Goal: Information Seeking & Learning: Learn about a topic

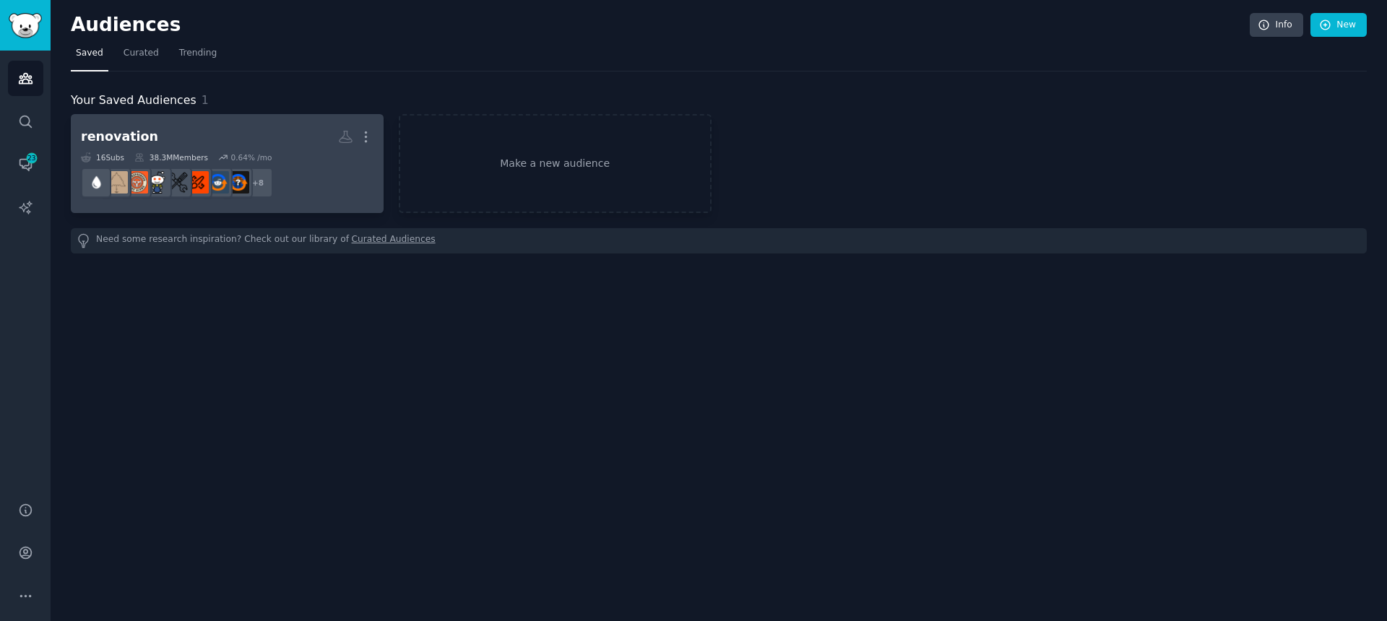
click at [138, 155] on icon at bounding box center [139, 157] width 10 height 10
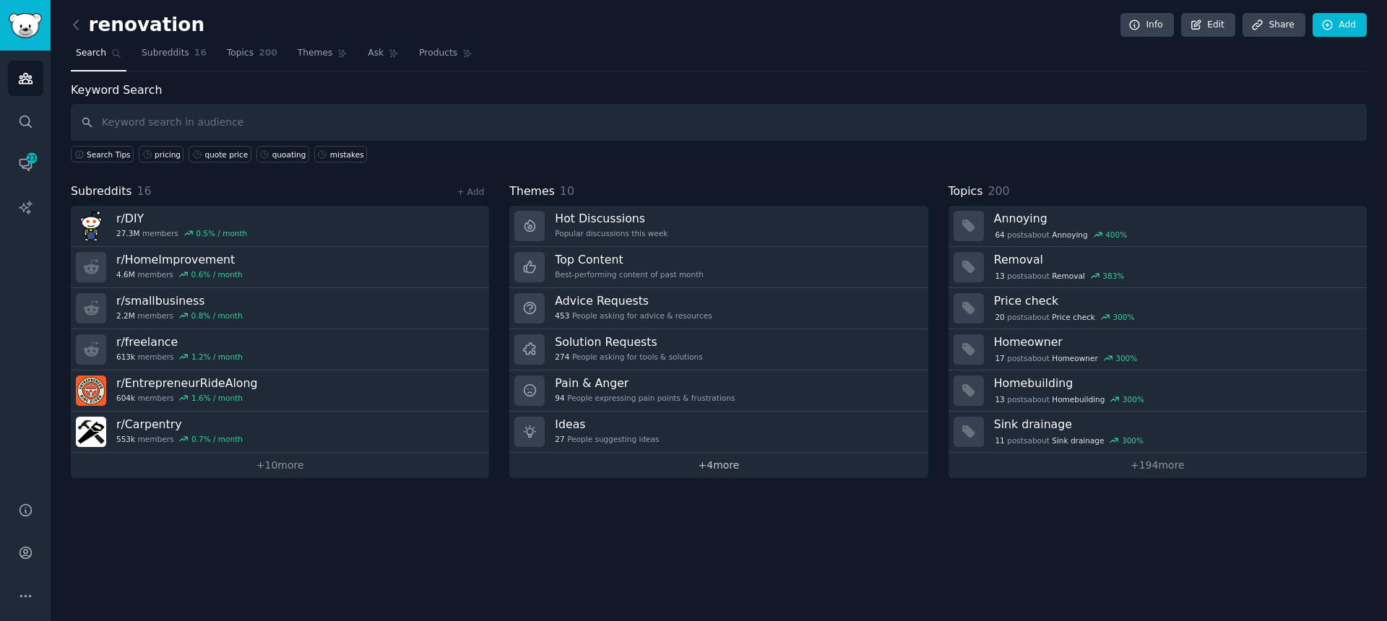
click at [732, 477] on link "+ 4 more" at bounding box center [718, 465] width 418 height 25
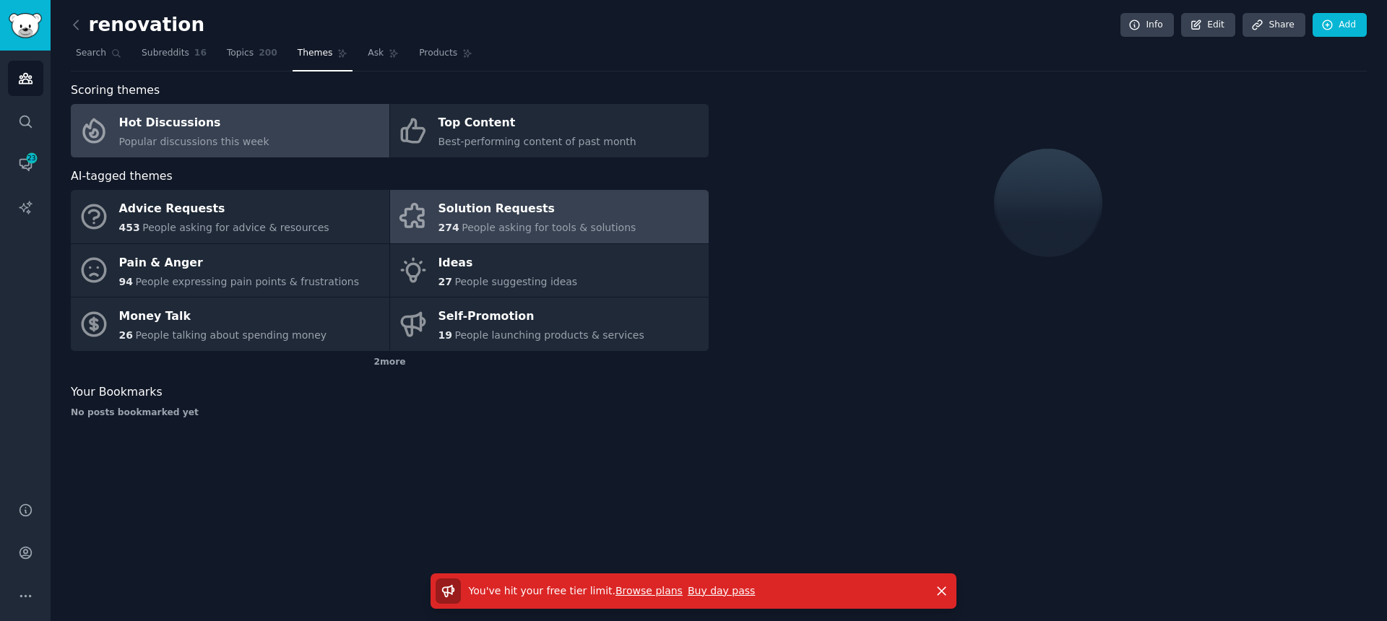
click at [528, 201] on div "Solution Requests" at bounding box center [537, 209] width 198 height 23
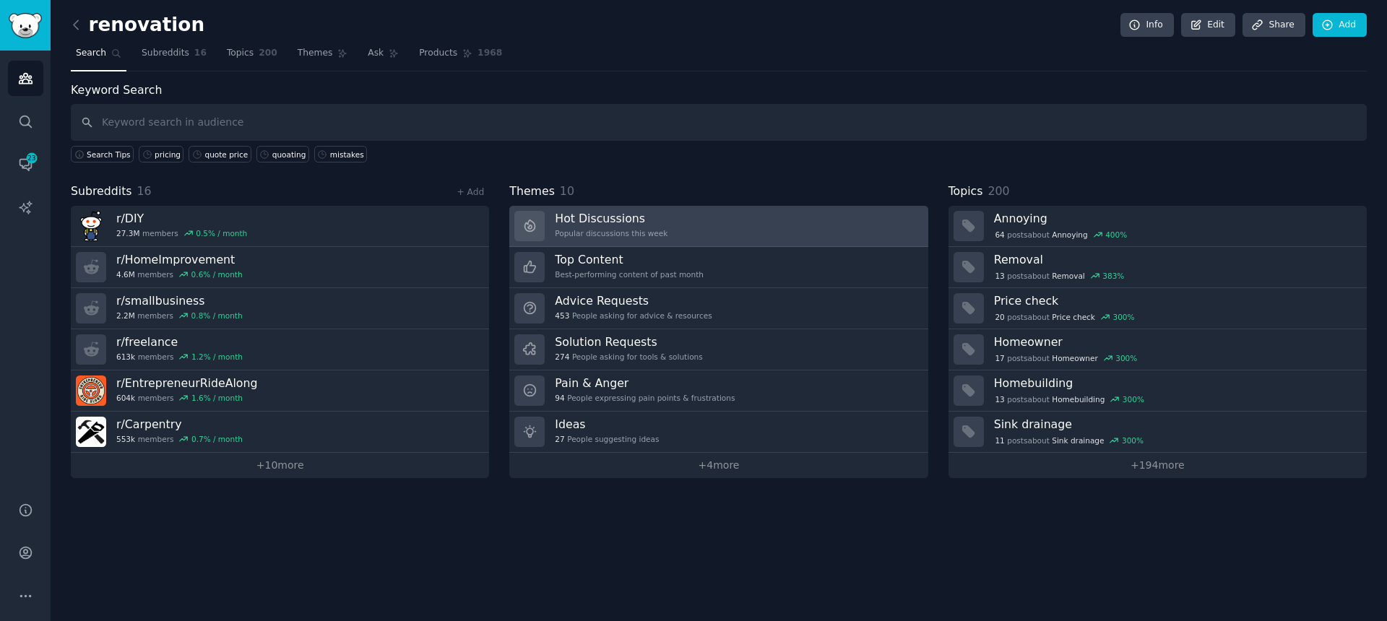
click at [627, 246] on link "Hot Discussions Popular discussions this week" at bounding box center [718, 226] width 418 height 41
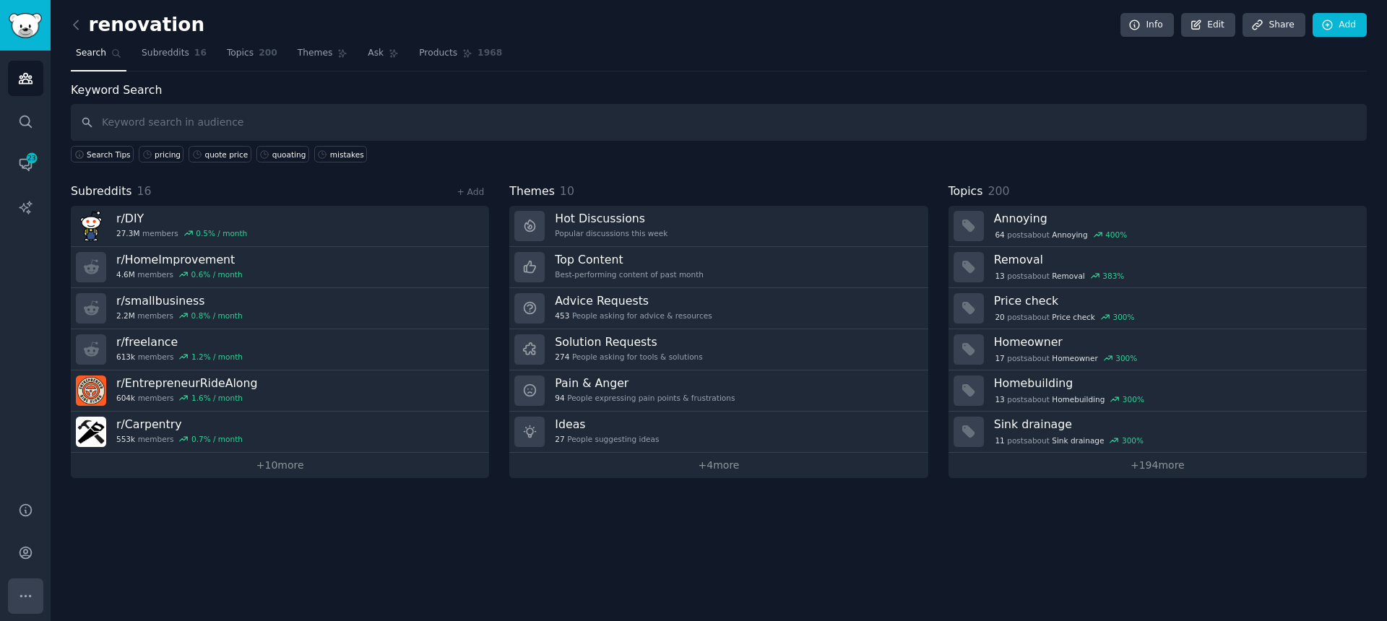
click at [34, 590] on button "More" at bounding box center [25, 595] width 35 height 35
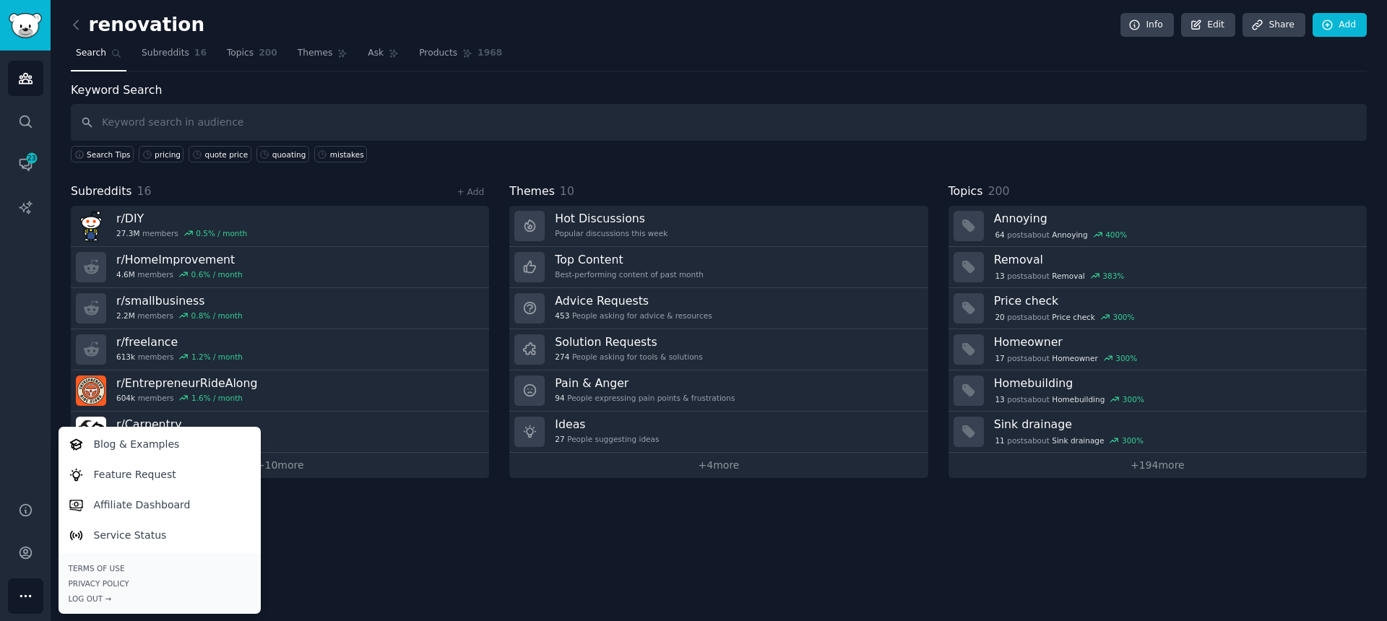
click at [34, 590] on button "More" at bounding box center [25, 595] width 35 height 35
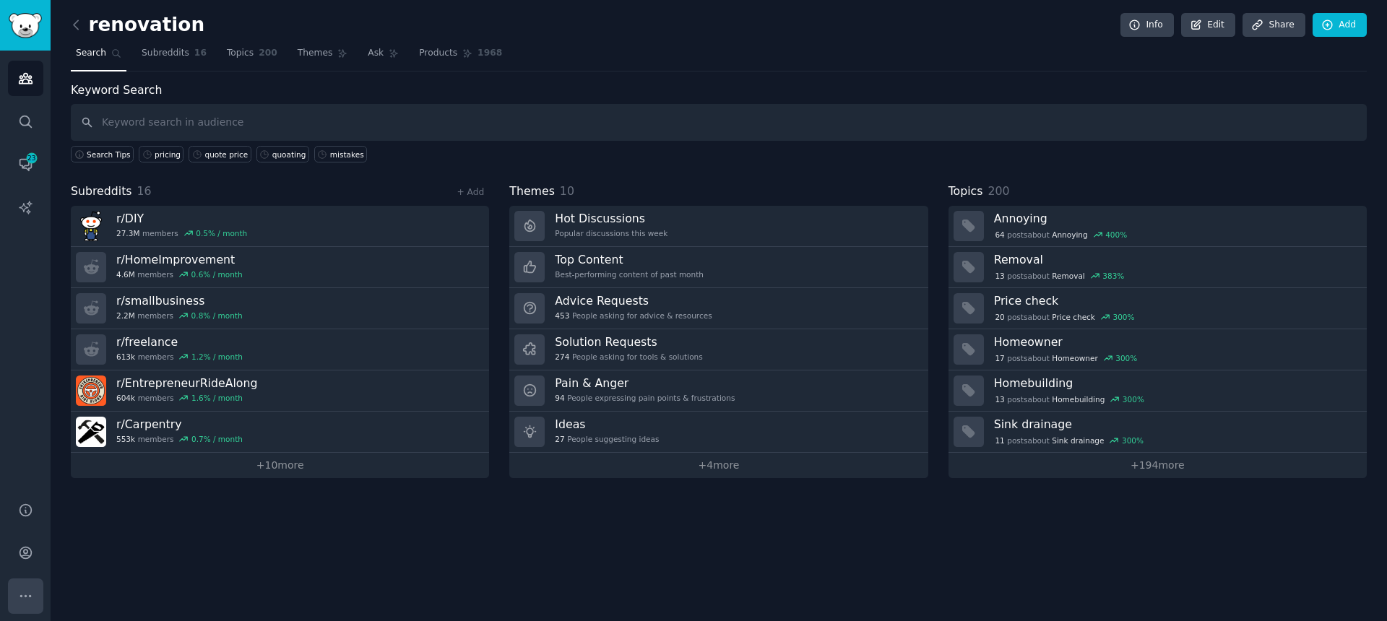
click at [34, 590] on button "More" at bounding box center [25, 595] width 35 height 35
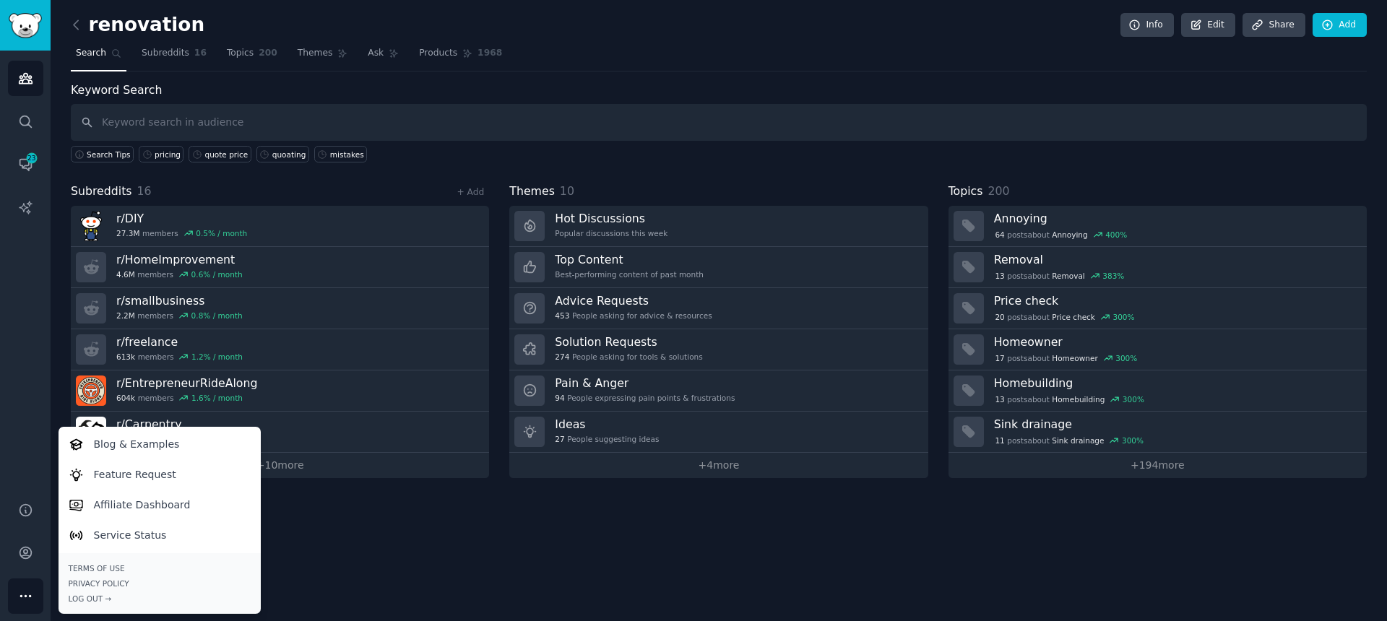
click at [34, 590] on button "More" at bounding box center [25, 595] width 35 height 35
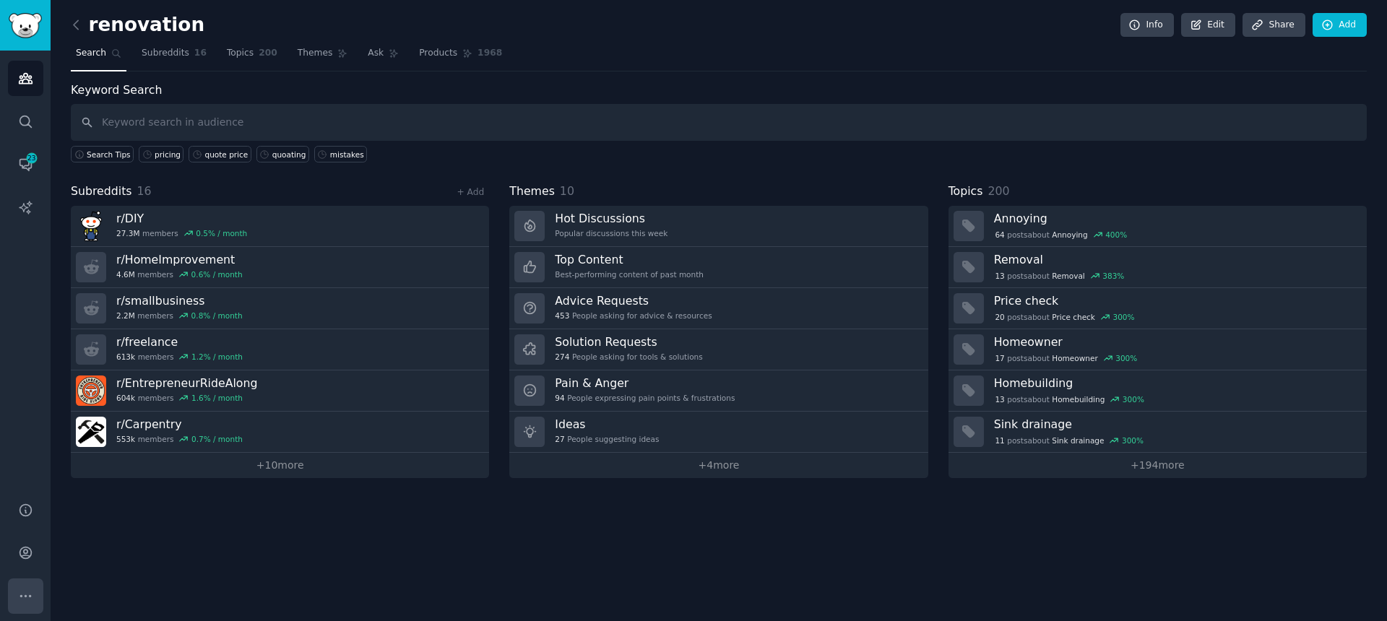
click at [34, 590] on button "More" at bounding box center [25, 595] width 35 height 35
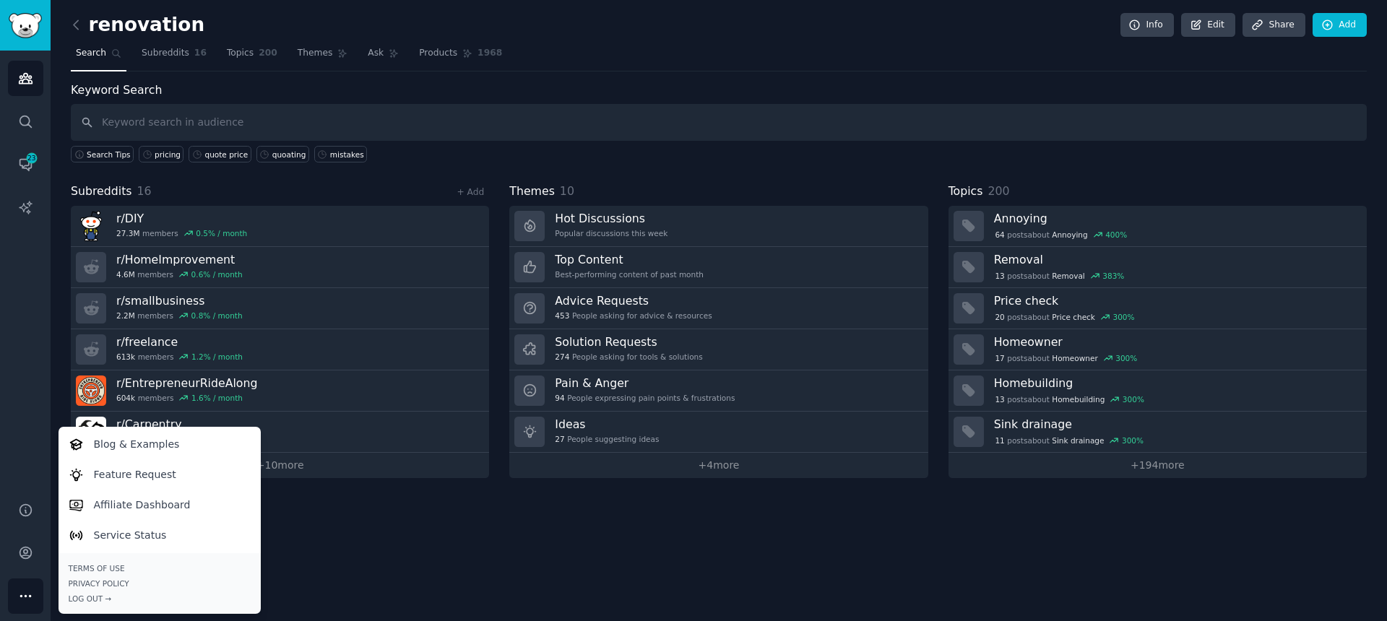
click at [34, 590] on button "More" at bounding box center [25, 595] width 35 height 35
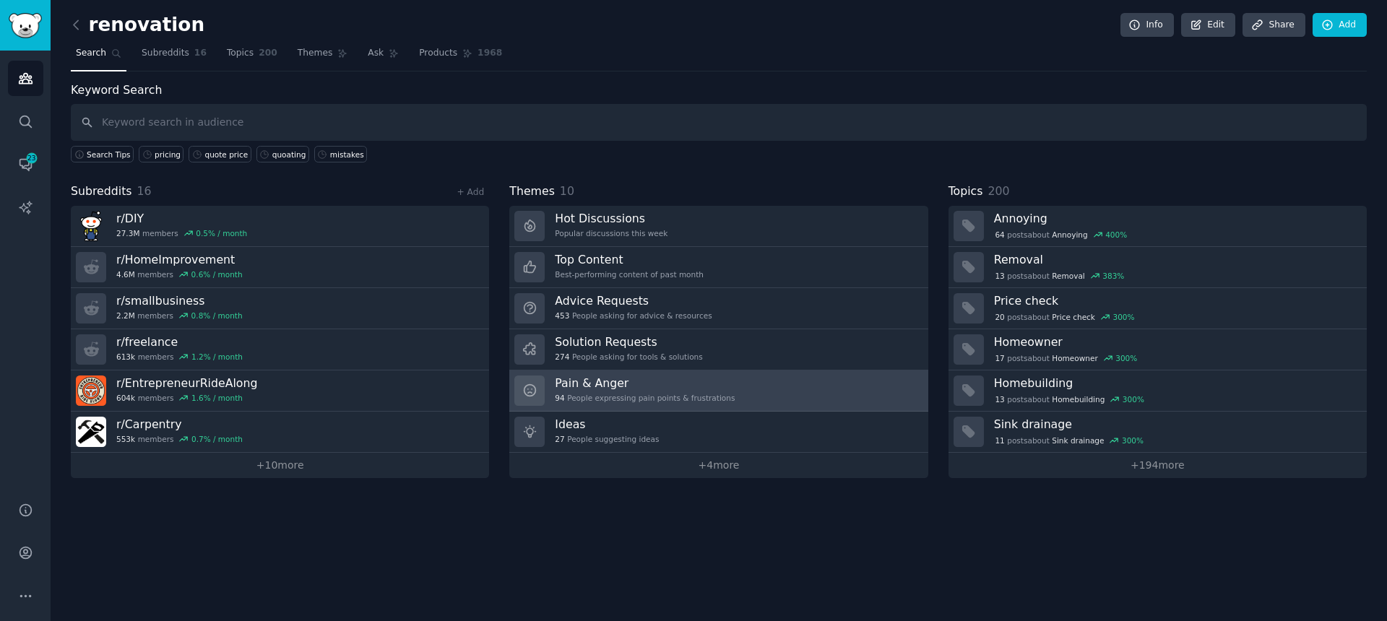
click at [608, 377] on h3 "Pain & Anger" at bounding box center [645, 383] width 180 height 15
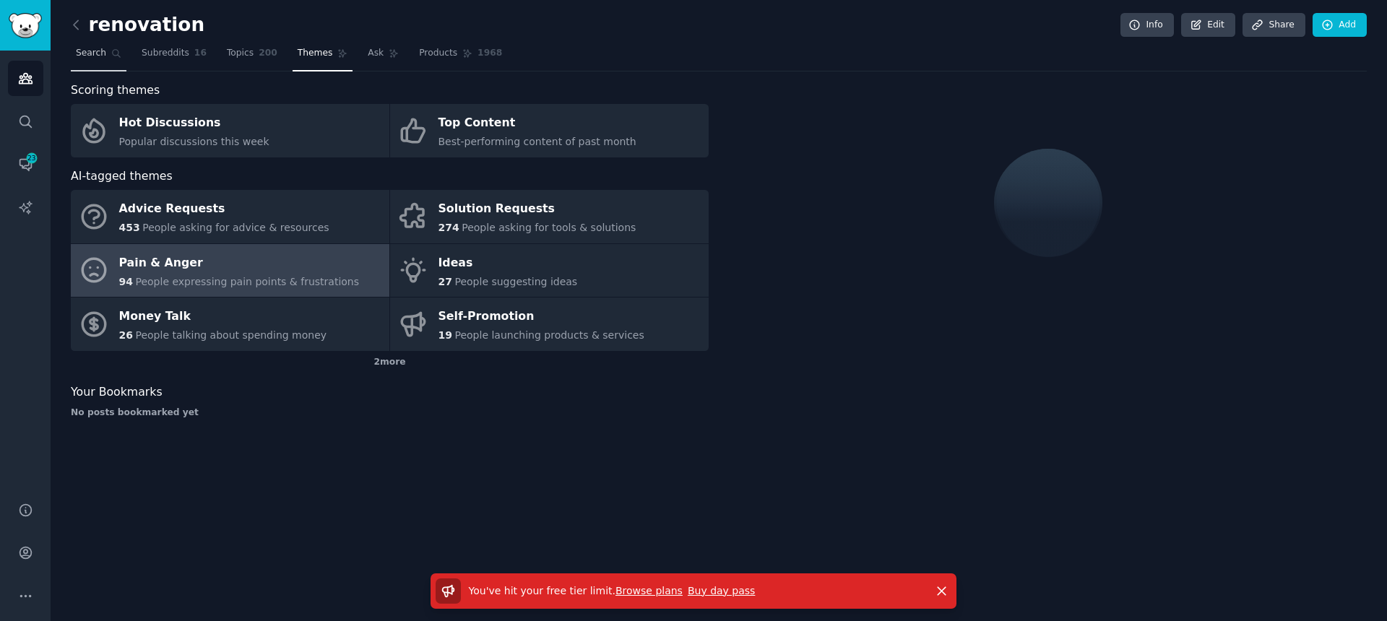
click at [113, 54] on icon at bounding box center [117, 54] width 8 height 8
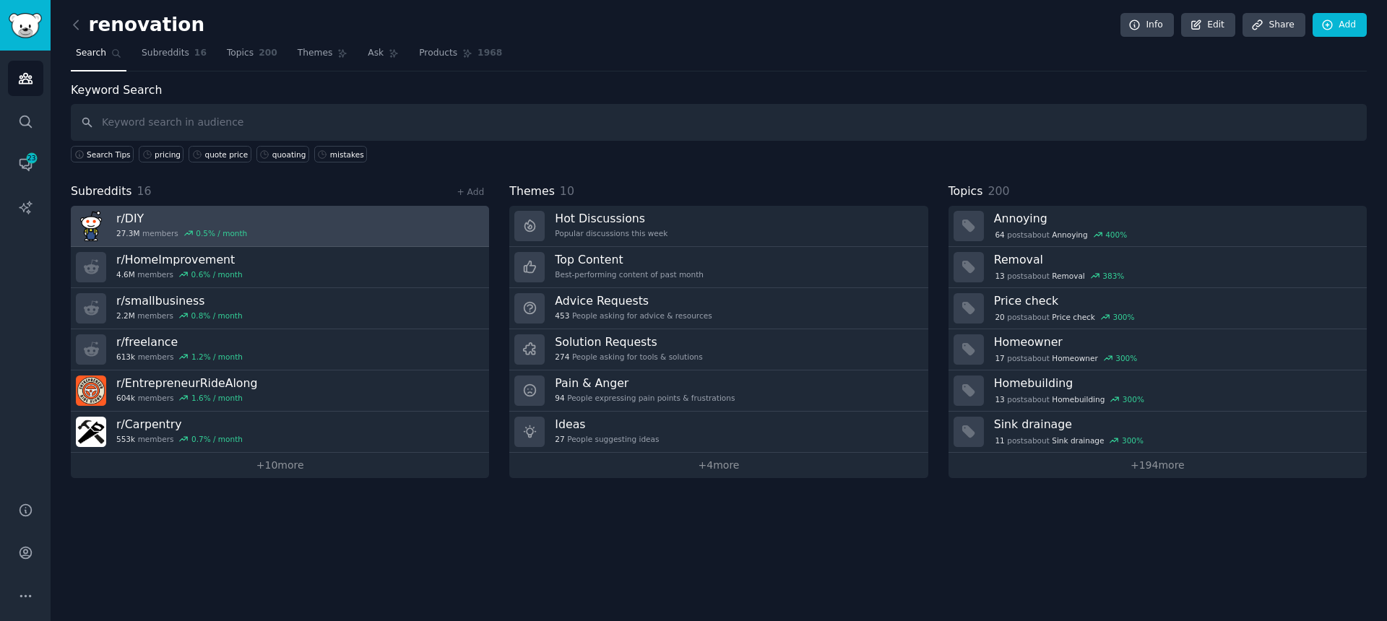
click at [139, 221] on h3 "r/ DIY" at bounding box center [181, 218] width 131 height 15
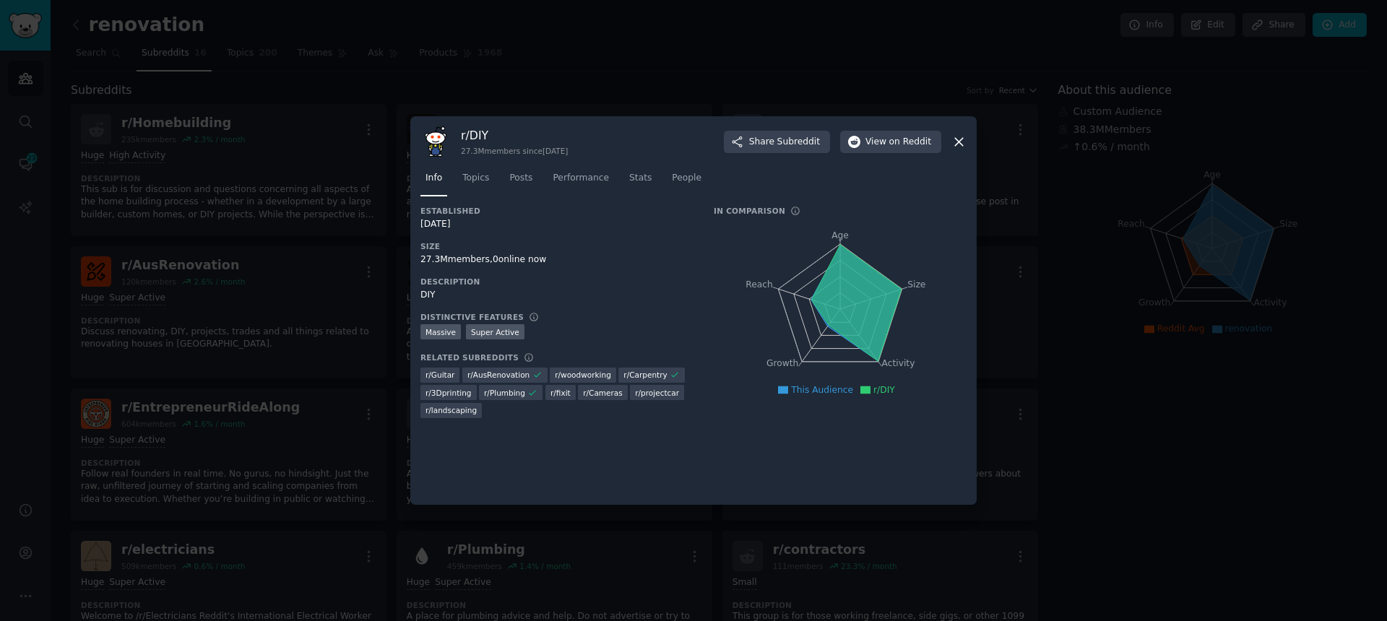
click at [970, 142] on div "r/ DIY 27.3M members since [DATE] Share Subreddit View on Reddit Info Topics Po…" at bounding box center [693, 310] width 566 height 389
click at [965, 139] on icon at bounding box center [958, 141] width 15 height 15
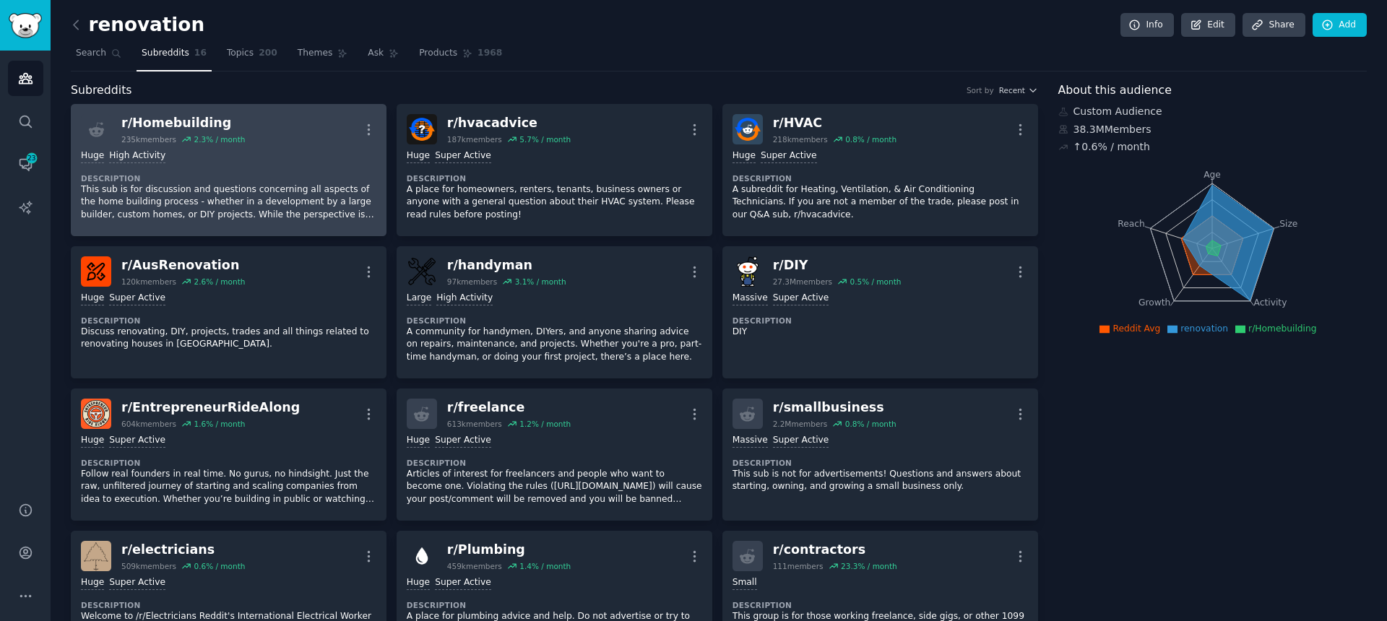
click at [285, 139] on div "r/ Homebuilding 235k members 2.3 % / month More" at bounding box center [228, 129] width 295 height 30
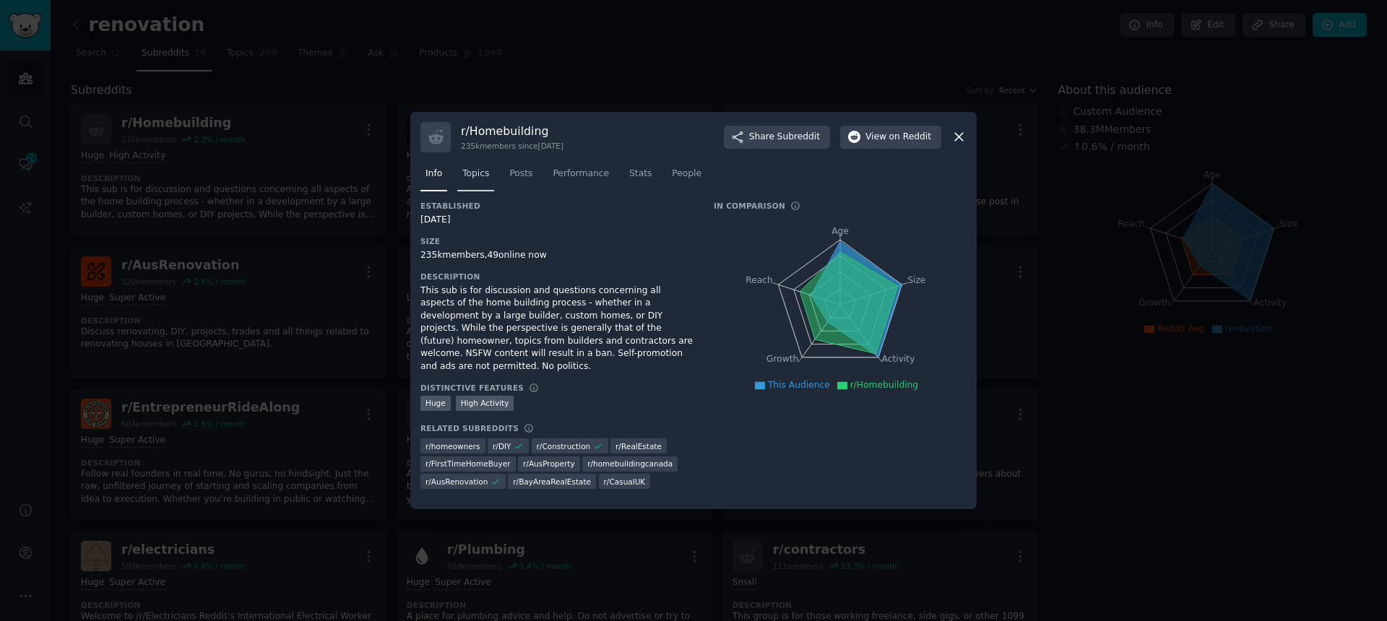
click at [486, 178] on span "Topics" at bounding box center [475, 174] width 27 height 13
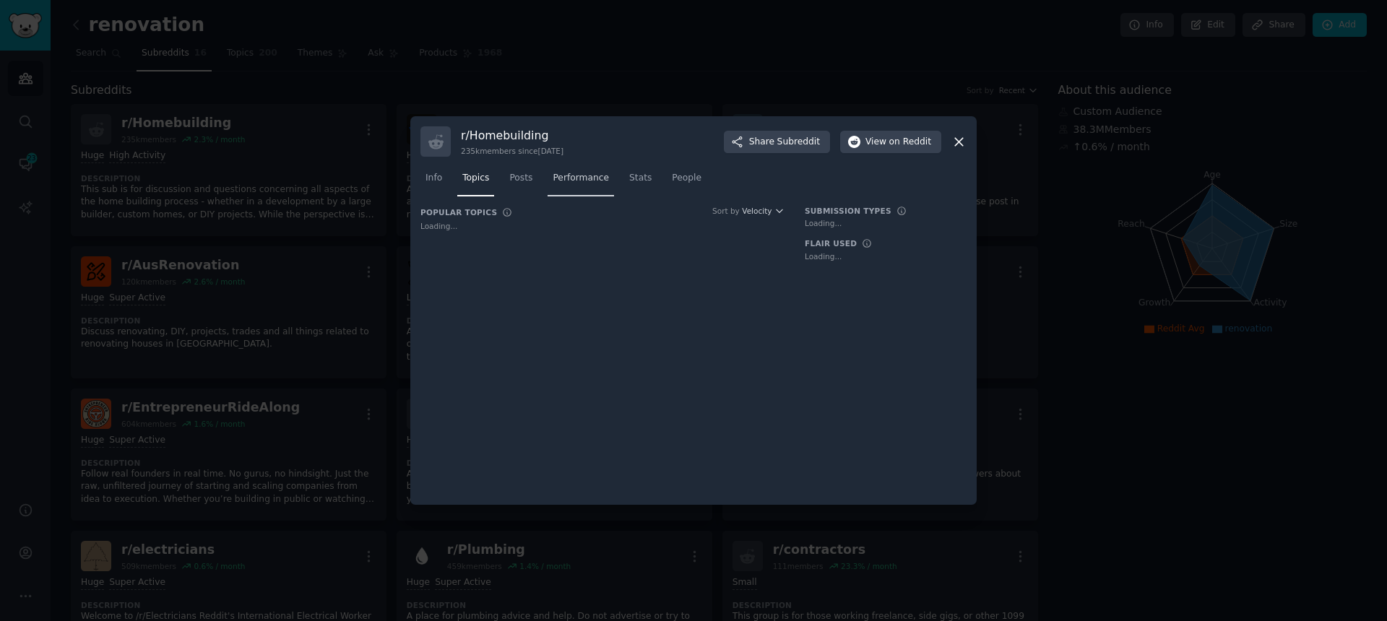
click at [577, 177] on span "Performance" at bounding box center [580, 178] width 56 height 13
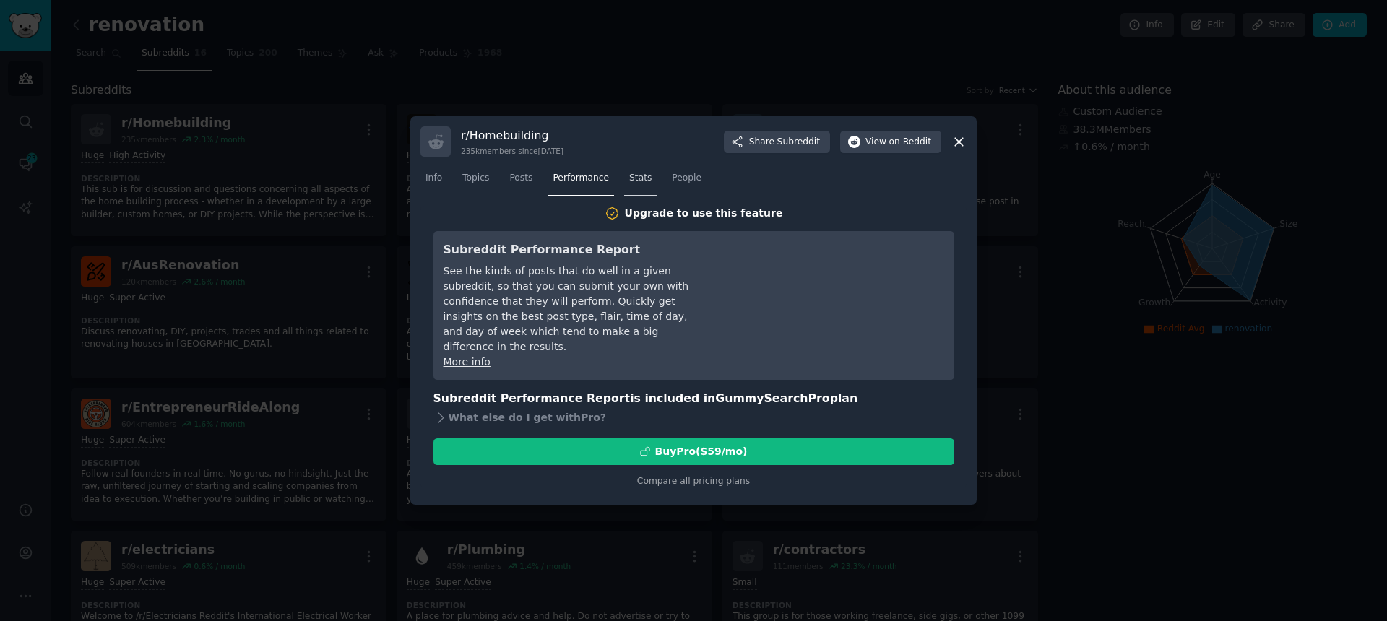
click at [624, 178] on link "Stats" at bounding box center [640, 182] width 32 height 30
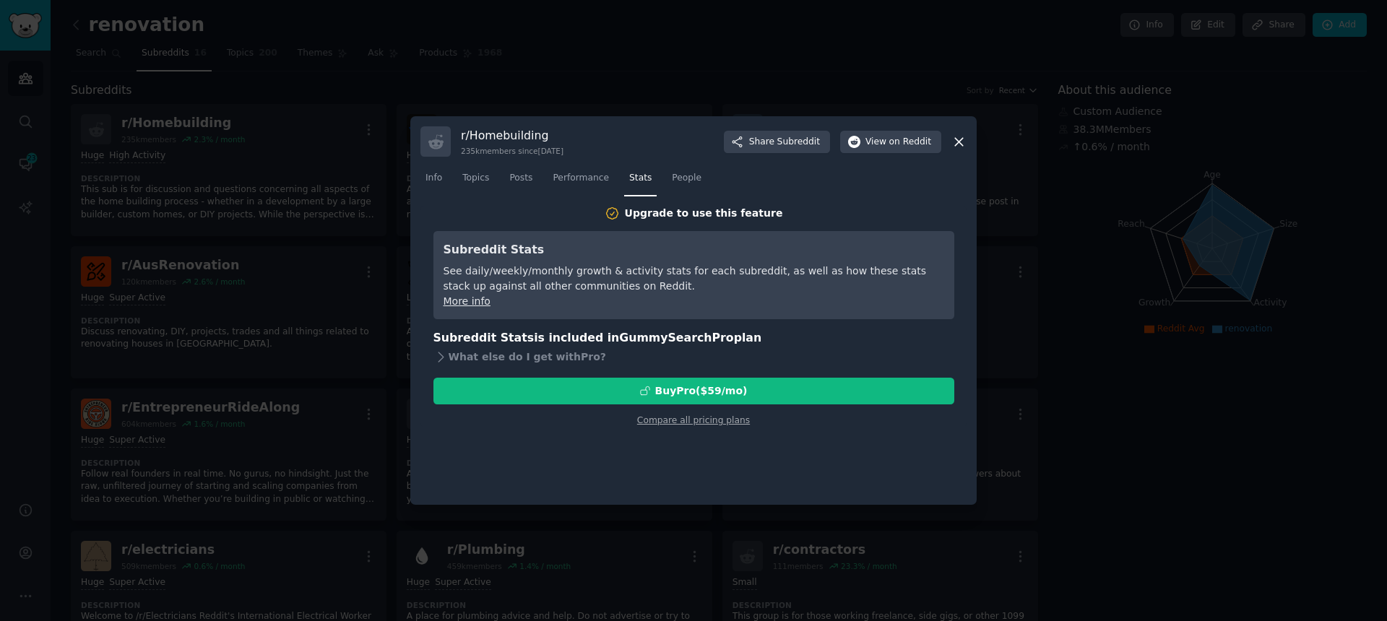
click at [955, 140] on icon at bounding box center [958, 141] width 15 height 15
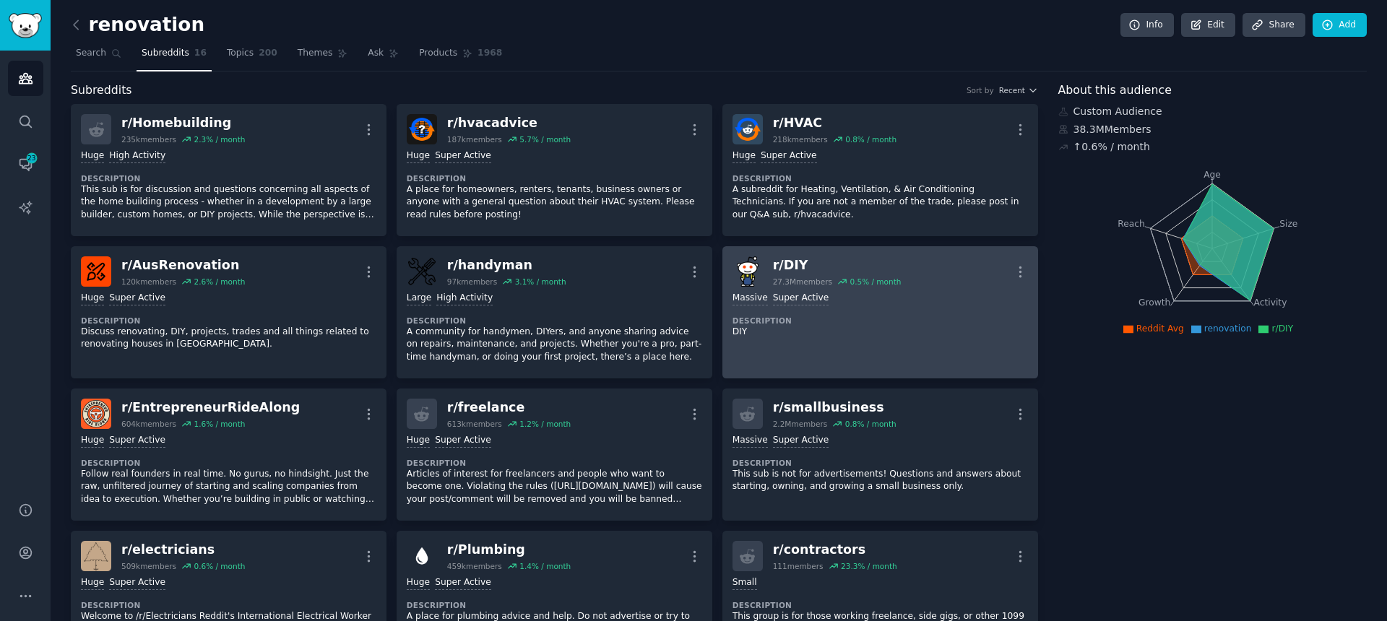
click at [784, 271] on div "r/ DIY" at bounding box center [837, 265] width 129 height 18
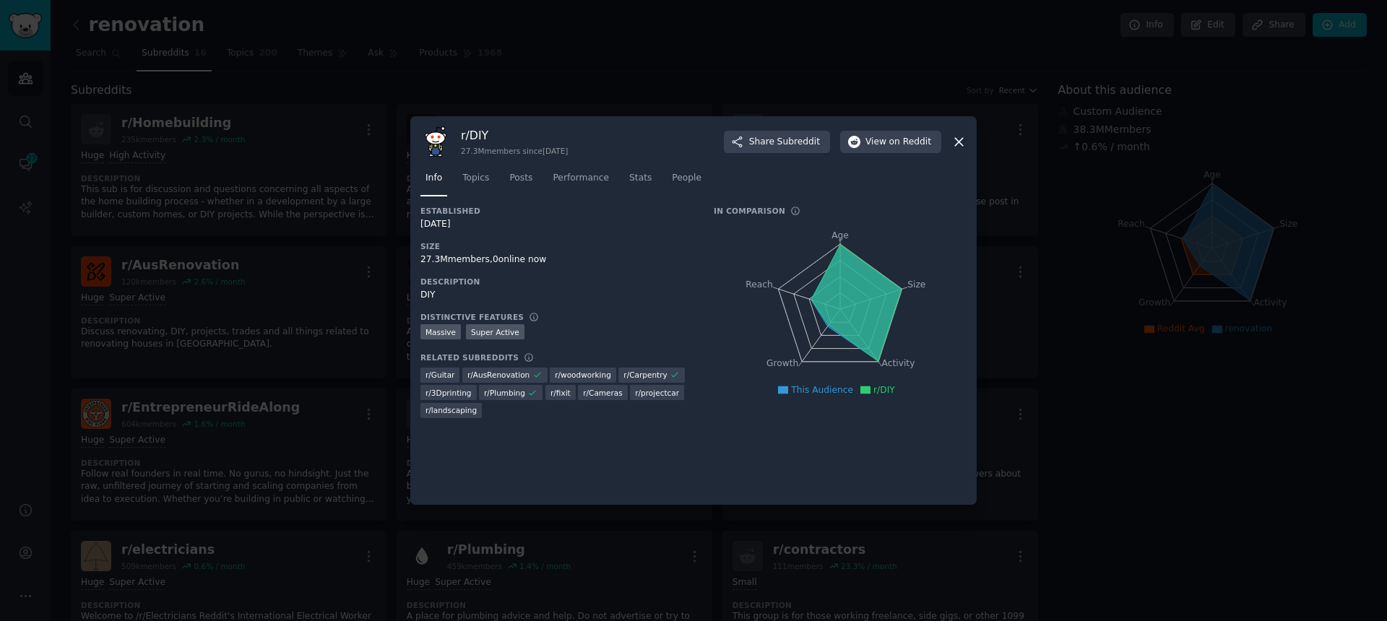
click at [295, 435] on div at bounding box center [693, 310] width 1387 height 621
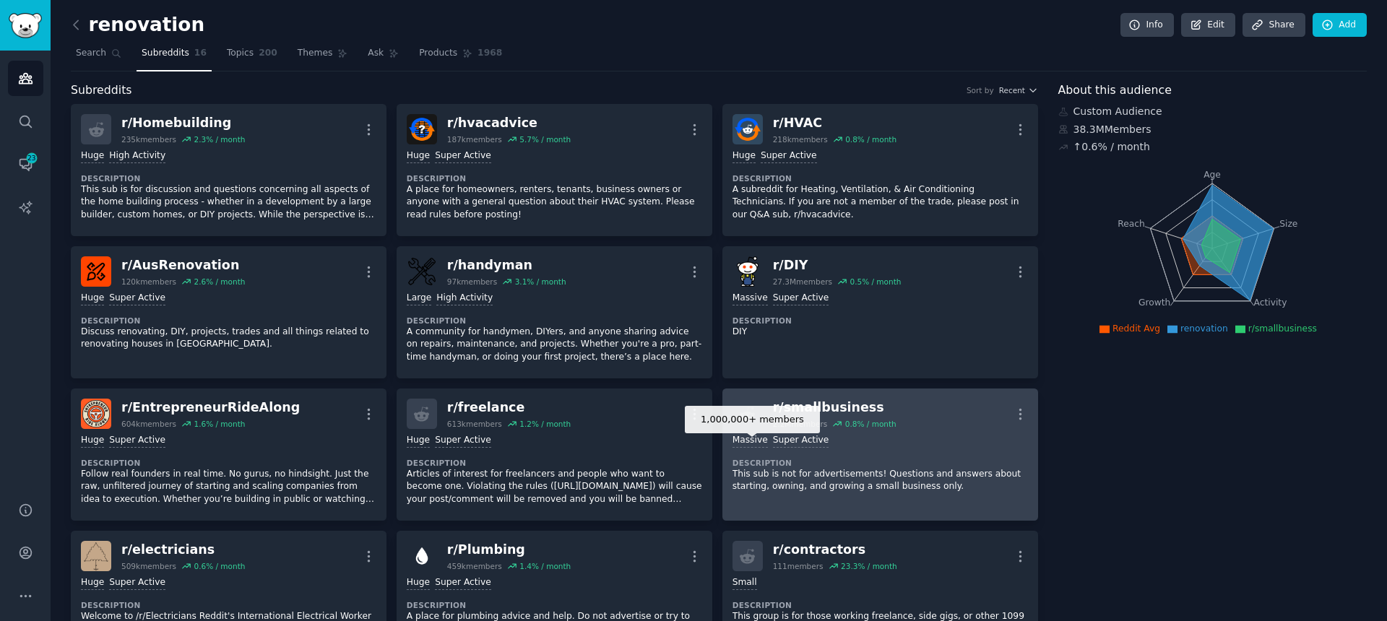
click at [762, 415] on div "r/ smallbusiness 2.2M members 0.8 % / month More" at bounding box center [879, 414] width 295 height 30
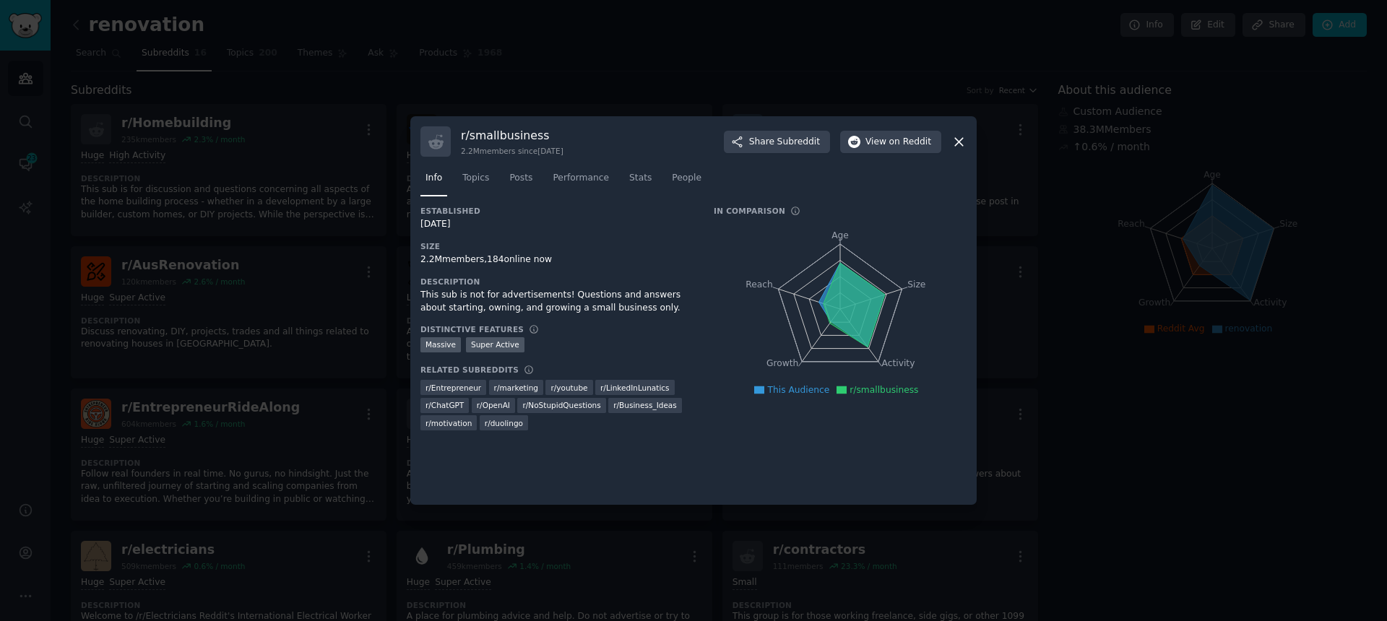
click at [760, 418] on div "In Comparison Age Size Activity Growth Reach This Audience r/smallbusiness" at bounding box center [839, 323] width 253 height 235
click at [734, 499] on div "r/ smallbusiness 2.2M members since [DATE] Share Subreddit View on Reddit Info …" at bounding box center [693, 310] width 566 height 389
click at [756, 528] on div at bounding box center [693, 310] width 1387 height 621
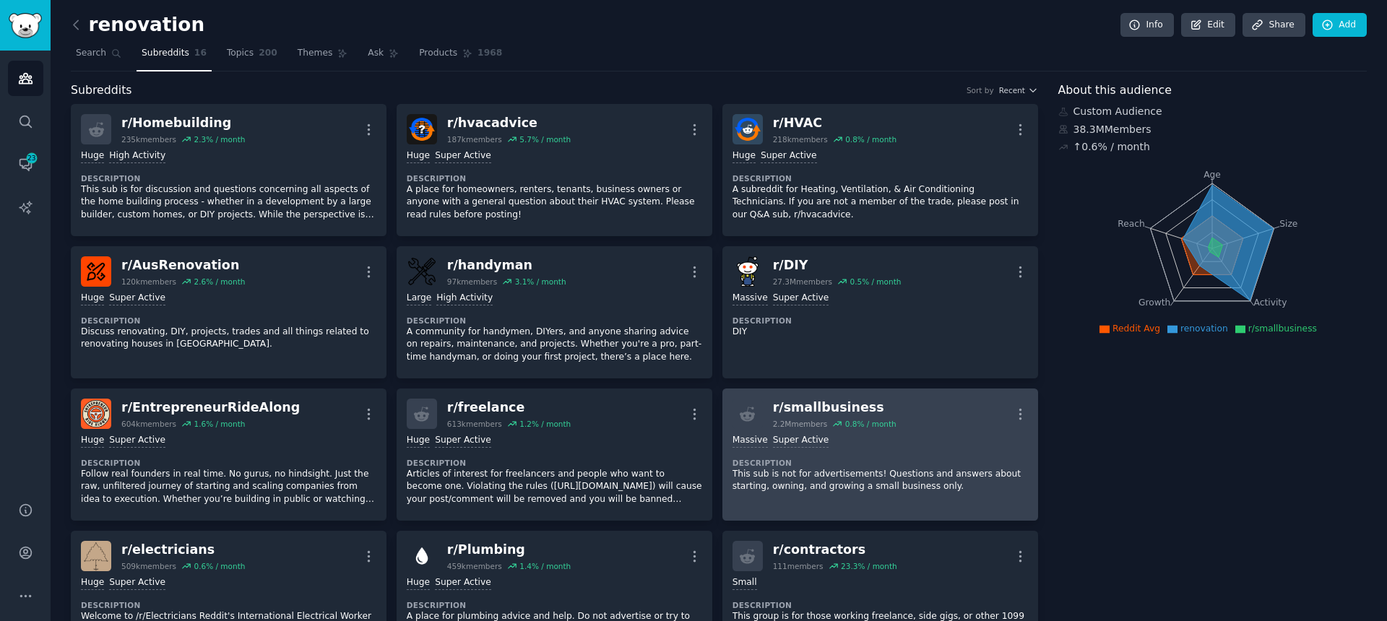
click at [786, 501] on link "r/ smallbusiness 2.2M members 0.8 % / month More 1,000,000+ members Massive Sup…" at bounding box center [880, 455] width 316 height 132
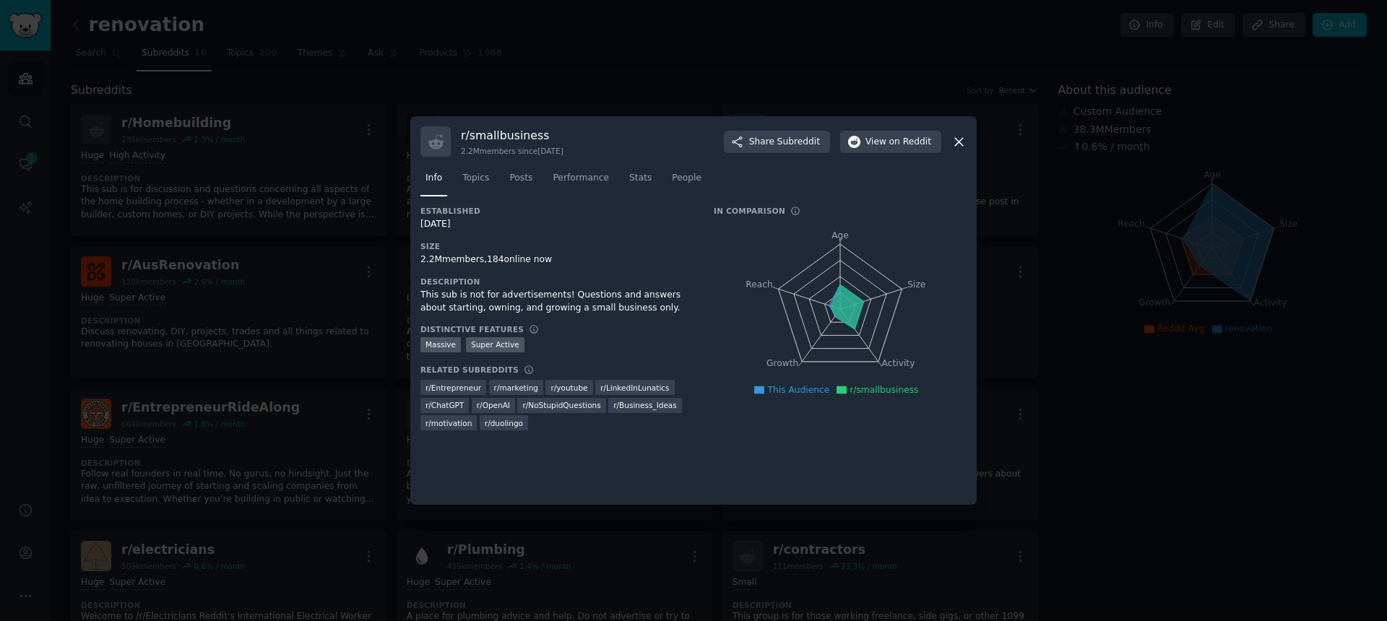
click at [570, 462] on div "Established [DATE] Size 2.2M members, 184 online now Description This sub is no…" at bounding box center [693, 350] width 546 height 289
drag, startPoint x: 326, startPoint y: 468, endPoint x: 320, endPoint y: 426, distance: 42.4
click at [326, 468] on div at bounding box center [693, 310] width 1387 height 621
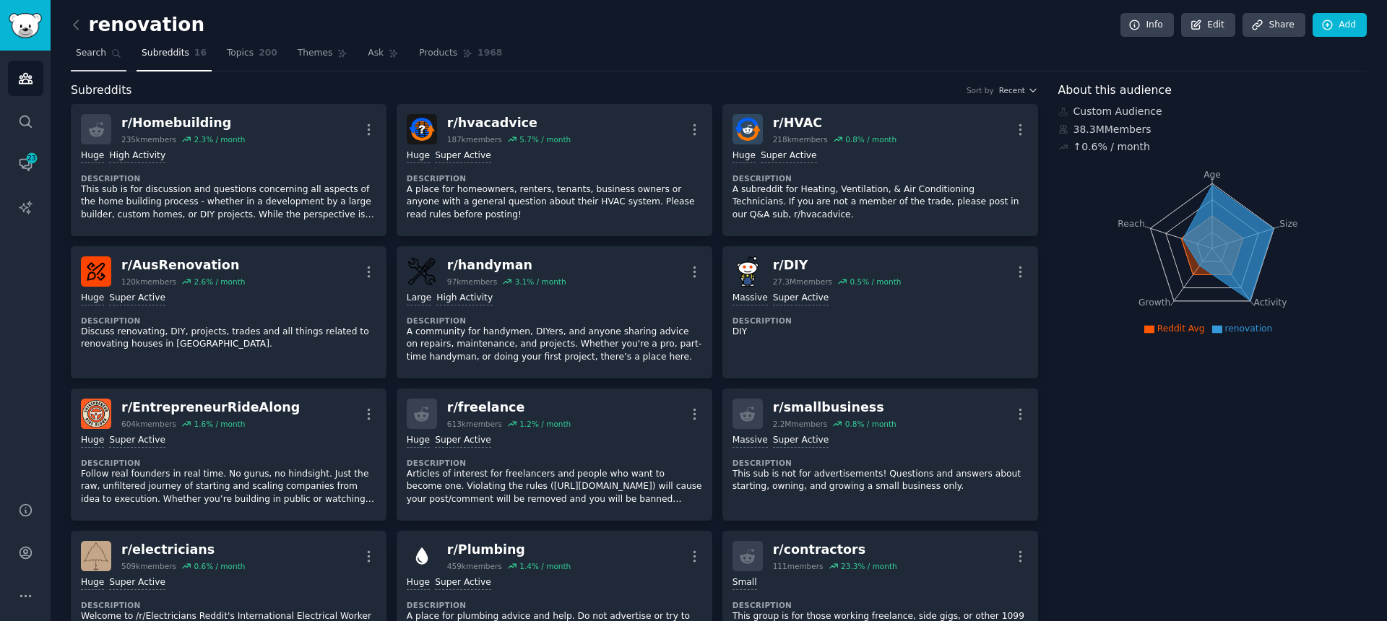
click at [105, 50] on span "Search" at bounding box center [91, 53] width 30 height 13
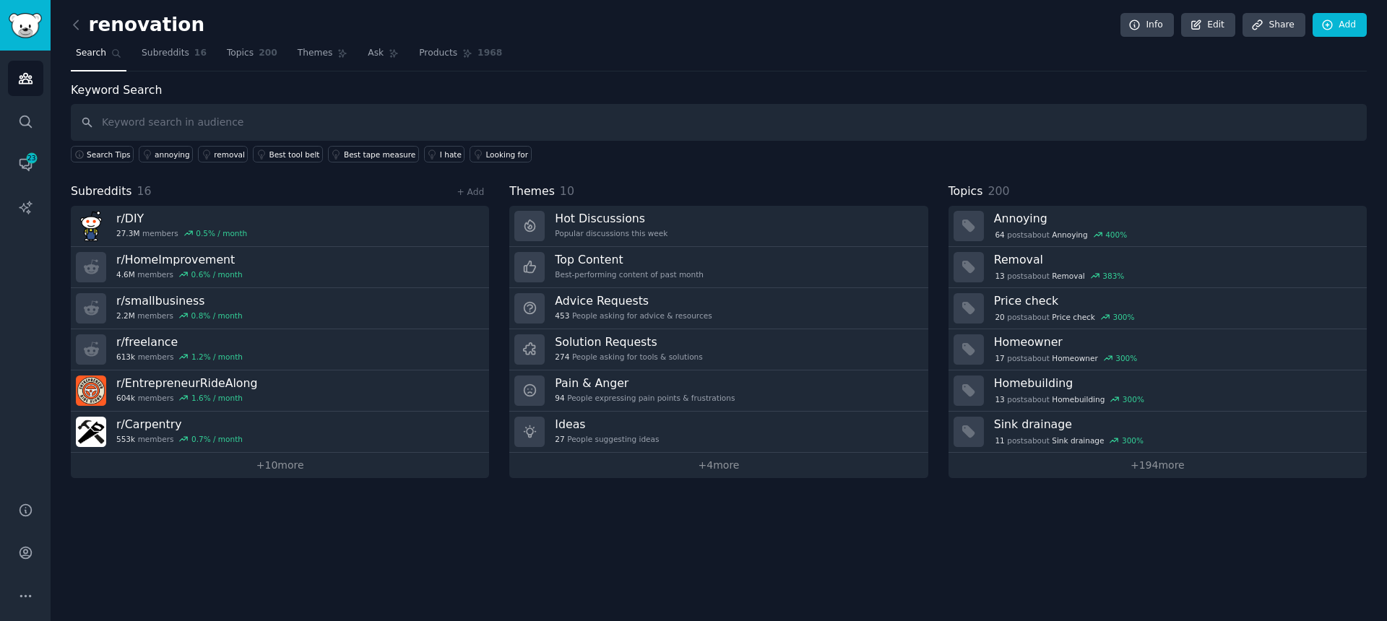
click at [376, 123] on input "text" at bounding box center [719, 122] width 1296 height 37
type input "rr4"
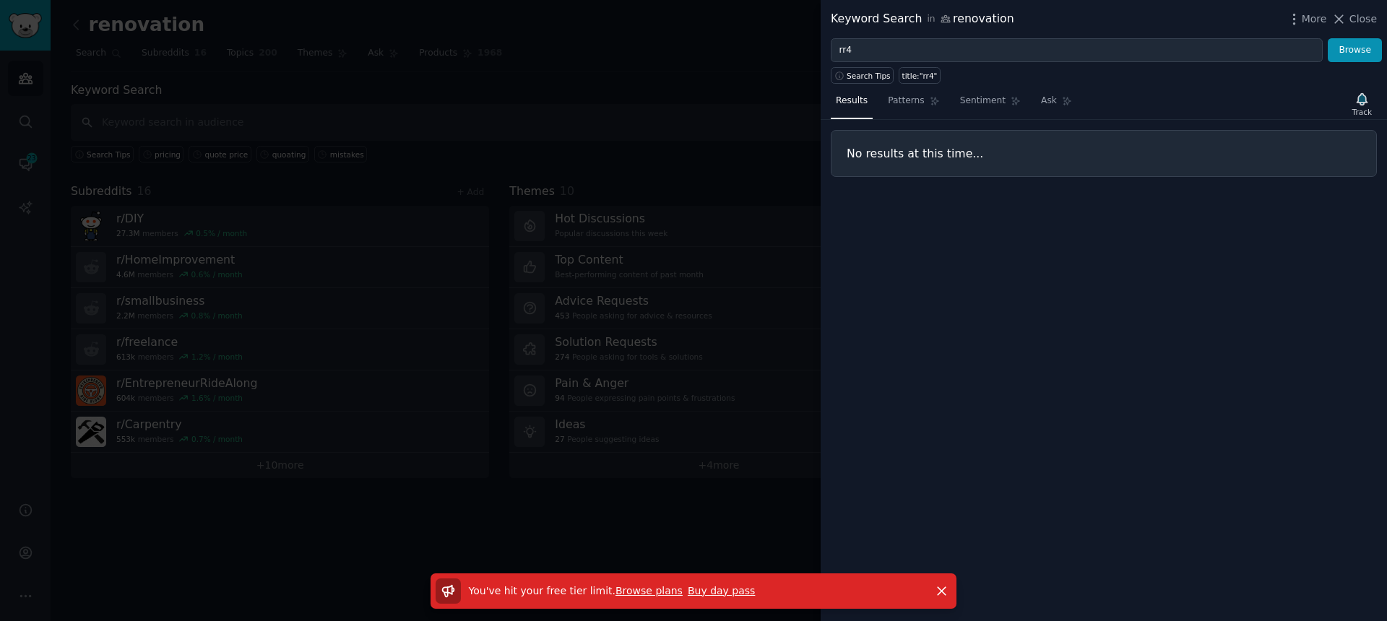
click at [706, 584] on p "You've hit your free tier limit . Browse plans Buy day pass" at bounding box center [612, 591] width 287 height 15
click at [705, 588] on link "Buy day pass" at bounding box center [720, 591] width 67 height 12
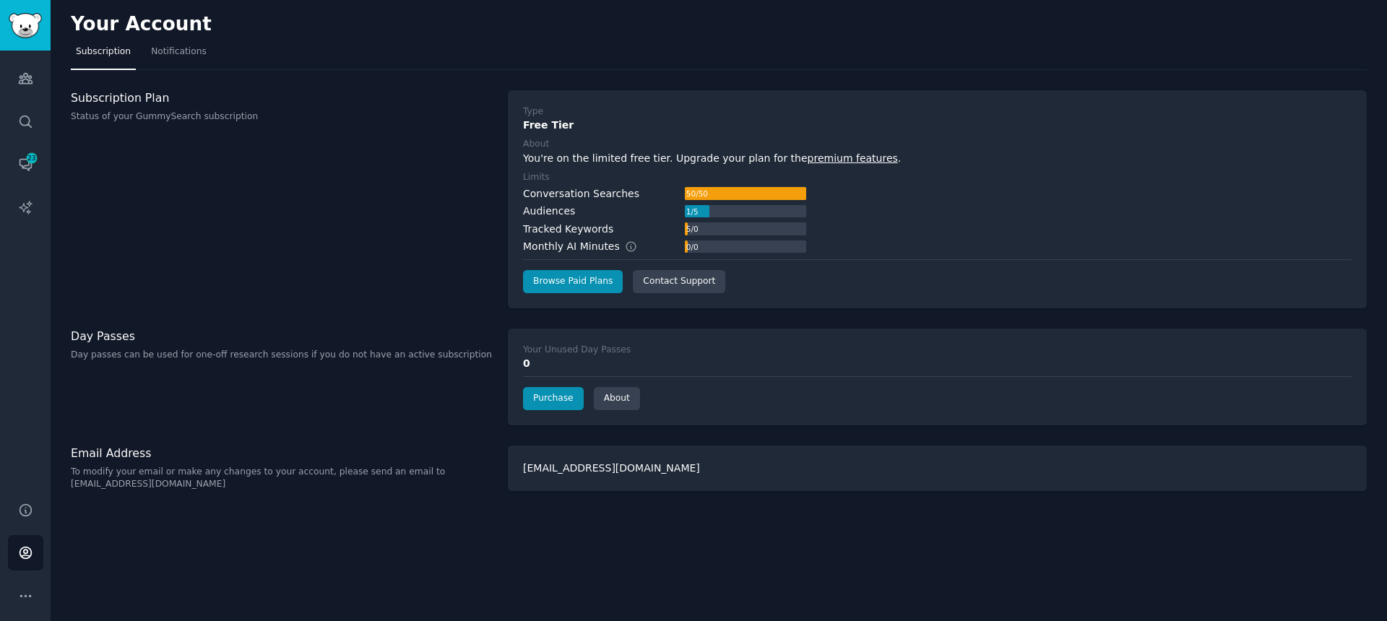
click at [407, 240] on div "Subscription Plan Status of your GummySearch subscription" at bounding box center [282, 199] width 422 height 218
click at [22, 66] on link "Audiences" at bounding box center [25, 78] width 35 height 35
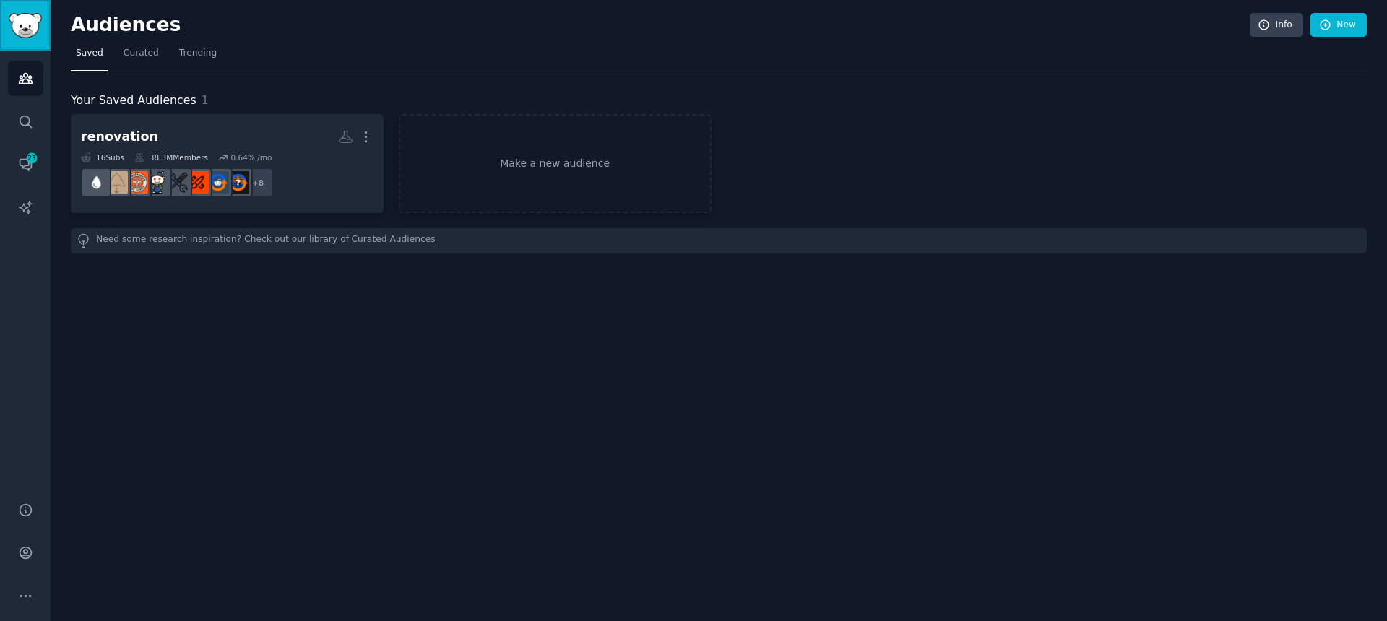
click at [14, 19] on img "Sidebar" at bounding box center [25, 25] width 33 height 25
click at [37, 167] on link "Conversations 23" at bounding box center [25, 164] width 35 height 35
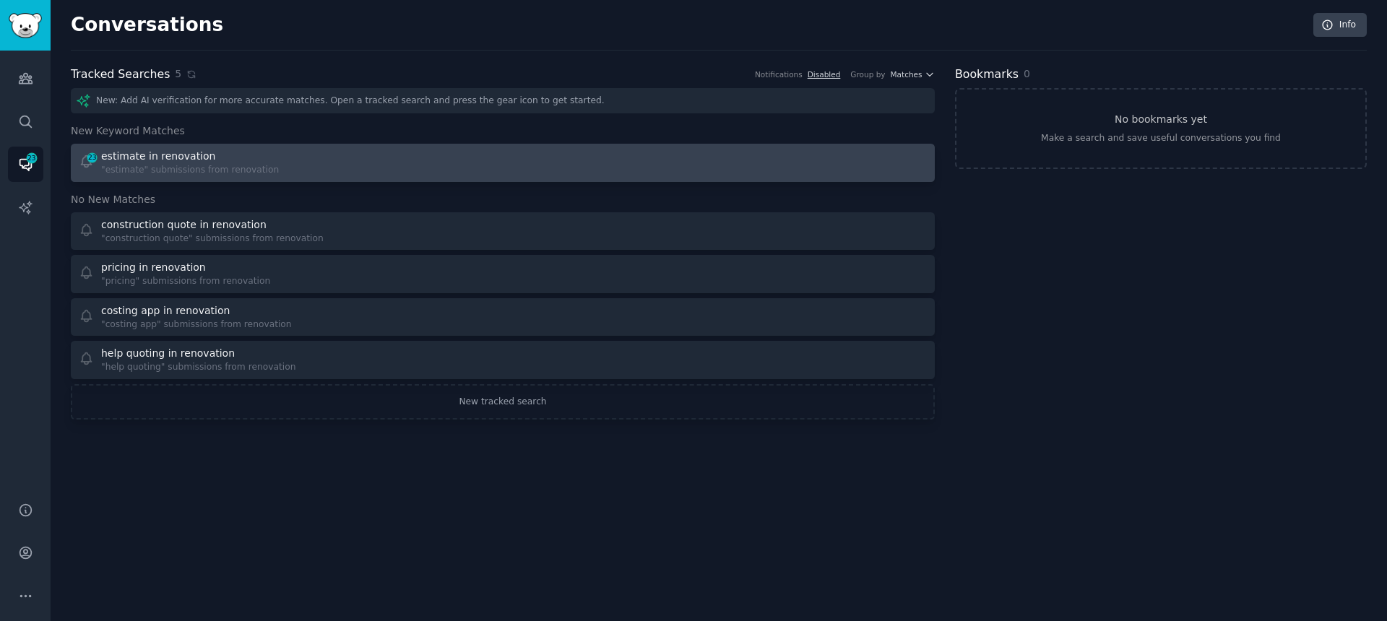
click at [178, 160] on div "estimate in renovation" at bounding box center [158, 156] width 114 height 15
